Goal: Communication & Community: Answer question/provide support

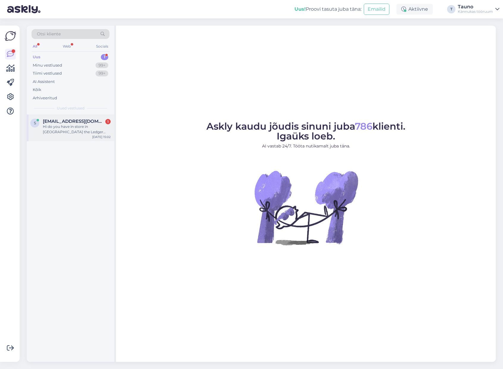
click at [67, 131] on div "Hi do you have in store in [GEOGRAPHIC_DATA] the Ledger Stax in stock? If I com…" at bounding box center [77, 129] width 68 height 11
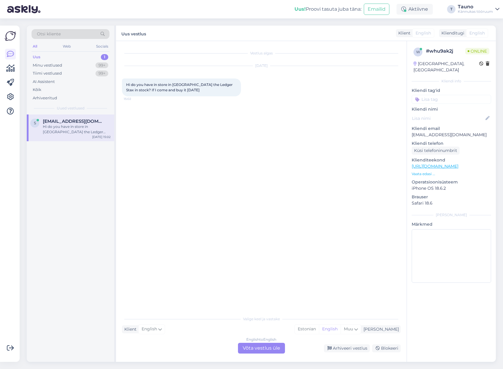
click at [269, 350] on div "English to English Võta vestlus üle" at bounding box center [261, 348] width 47 height 11
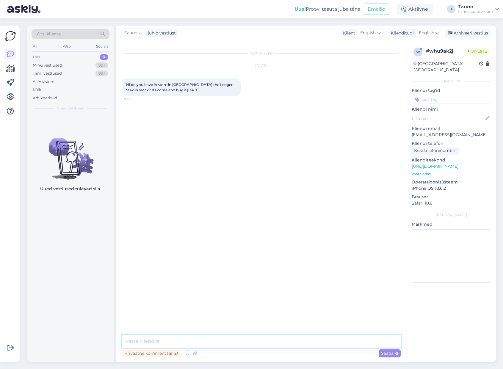
click at [177, 342] on textarea at bounding box center [261, 341] width 279 height 12
drag, startPoint x: 207, startPoint y: 342, endPoint x: 200, endPoint y: 342, distance: 6.8
click at [200, 342] on textarea "Hello, thank you for writing us. No, we don't have Ledger Sta" at bounding box center [261, 341] width 279 height 12
click at [179, 343] on textarea "Hello, thank you for writing us. Unfortunately we don't have Ledger Stax in sto…" at bounding box center [261, 338] width 279 height 20
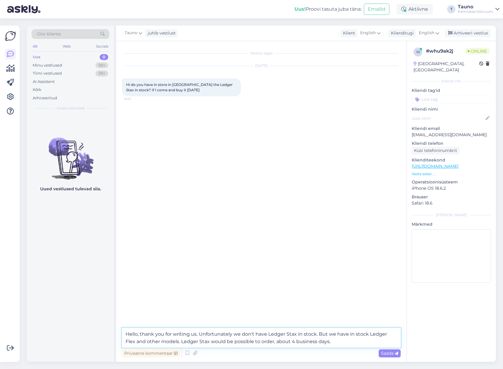
click at [266, 342] on textarea "Hello, thank you for writing us. Unfortunately we don't have Ledger Stax in sto…" at bounding box center [261, 338] width 279 height 20
type textarea "Hello, thank you for writing us. Unfortunately we don't have Ledger Stax in sto…"
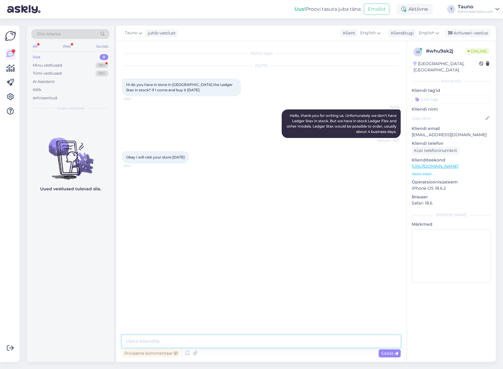
click at [143, 342] on textarea at bounding box center [261, 341] width 279 height 12
click at [141, 341] on textarea at bounding box center [261, 341] width 279 height 12
click at [151, 339] on textarea at bounding box center [261, 341] width 279 height 12
type textarea "Great, see you soon!"
click at [390, 353] on span "Saada" at bounding box center [389, 353] width 17 height 5
